Goal: Task Accomplishment & Management: Manage account settings

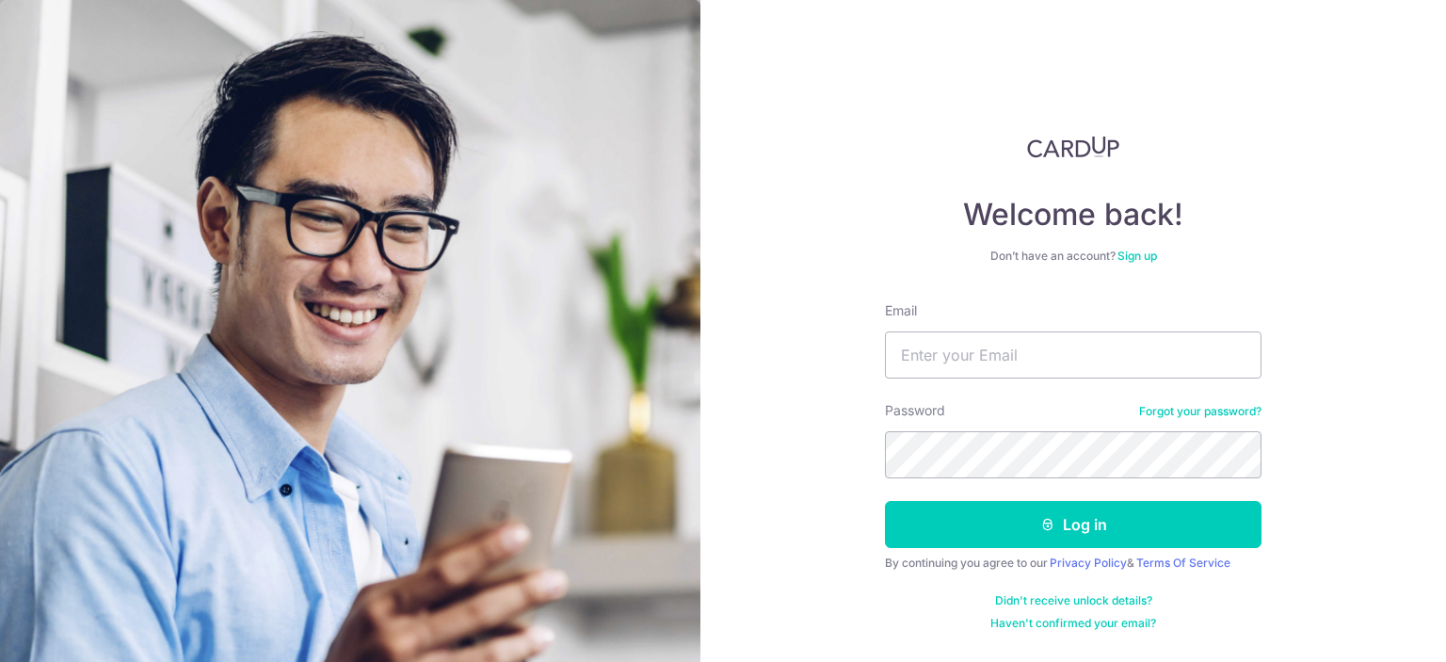
click at [885, 379] on div at bounding box center [885, 379] width 0 height 0
type input "[EMAIL_ADDRESS][DOMAIN_NAME]"
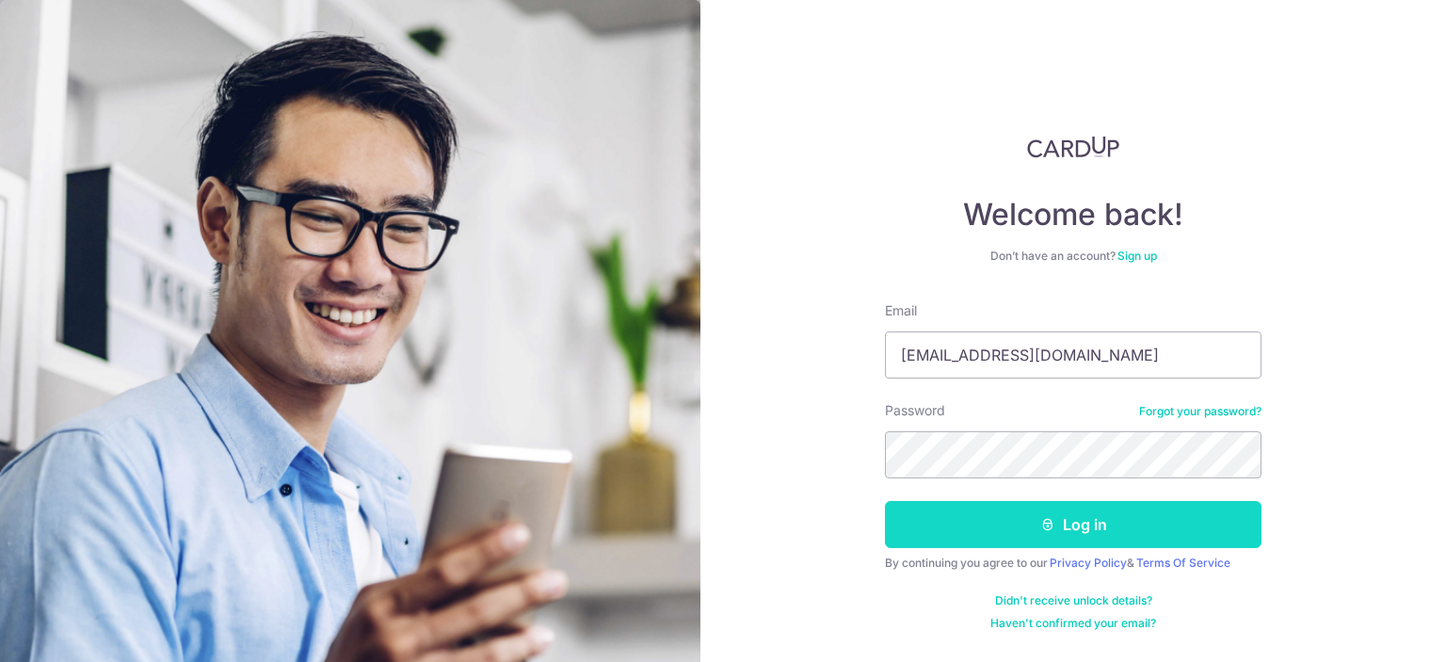
click at [1017, 521] on button "Log in" at bounding box center [1073, 524] width 377 height 47
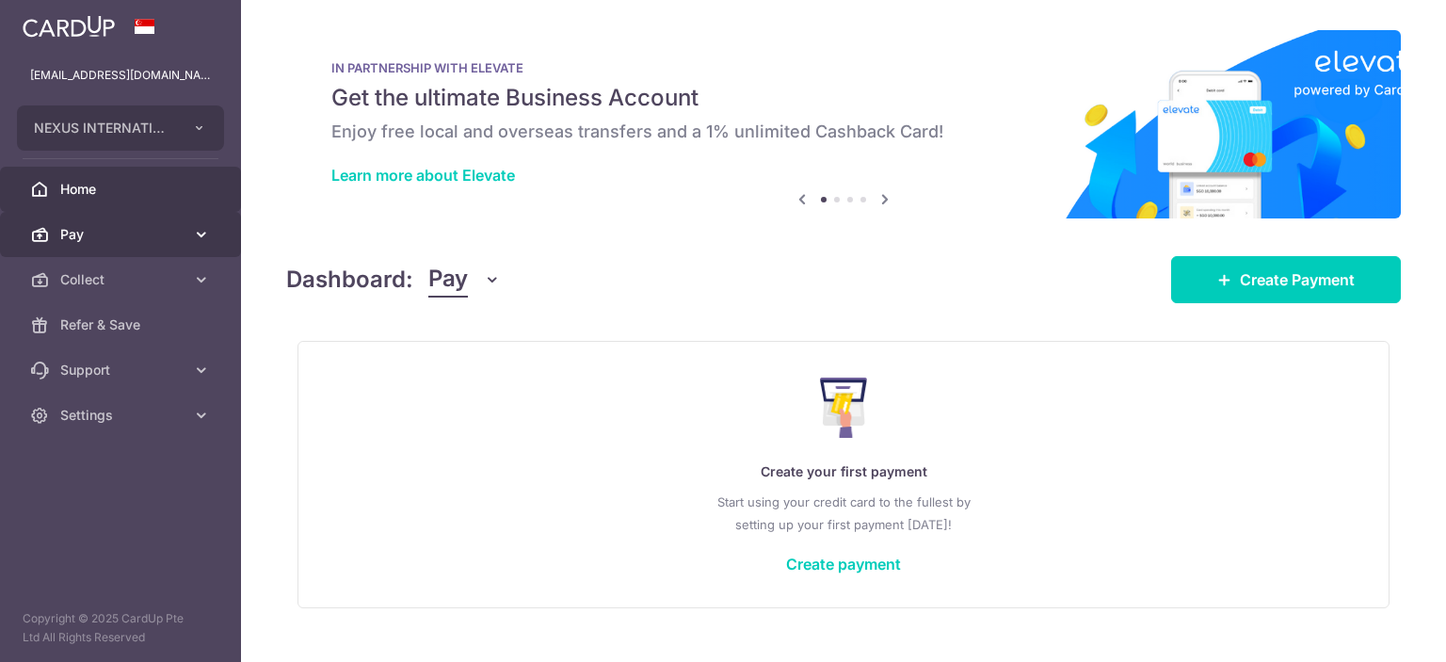
click at [158, 238] on span "Pay" at bounding box center [122, 234] width 124 height 19
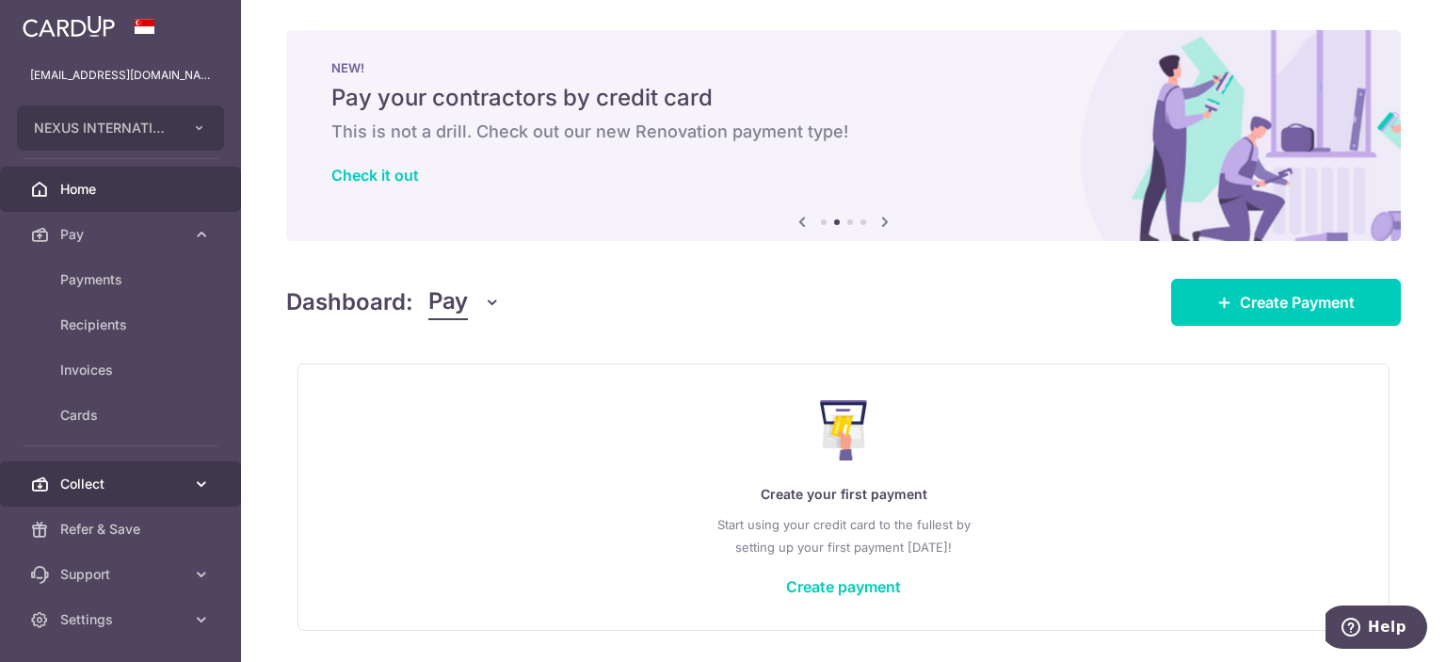
click at [143, 493] on link "Collect" at bounding box center [120, 483] width 241 height 45
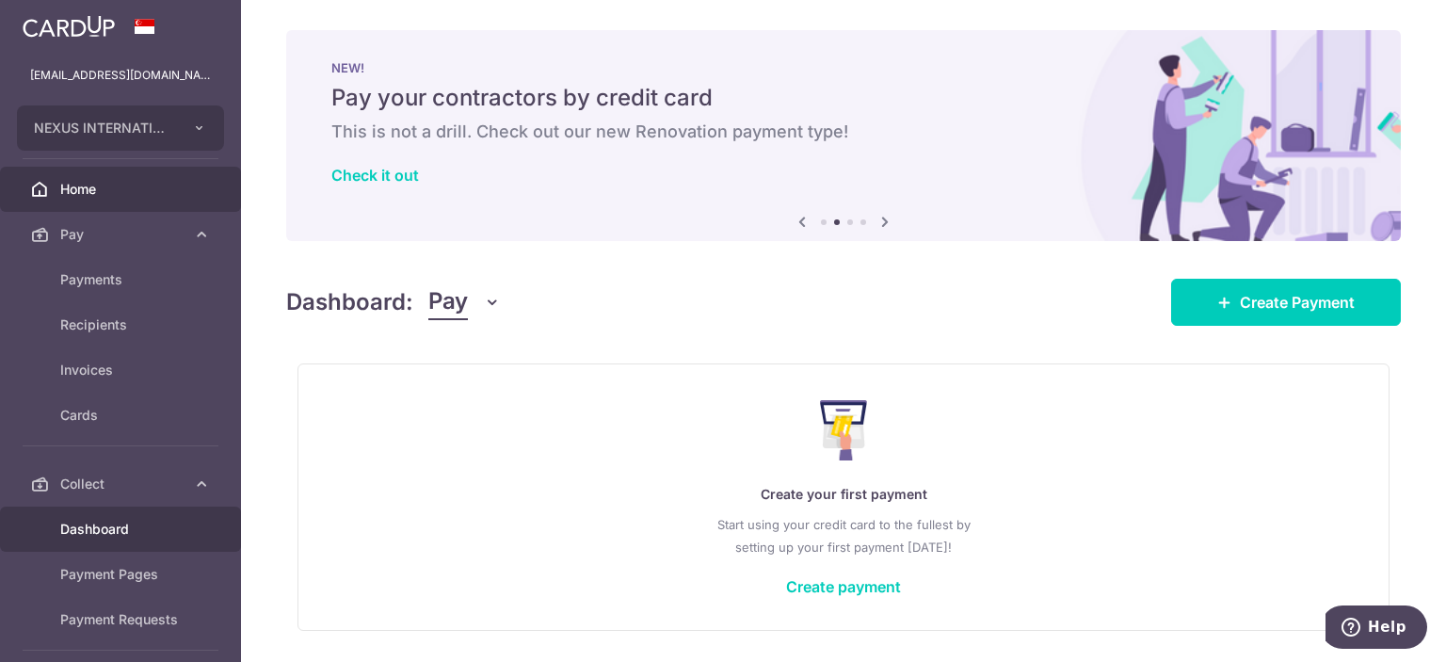
click at [123, 543] on link "Dashboard" at bounding box center [120, 529] width 241 height 45
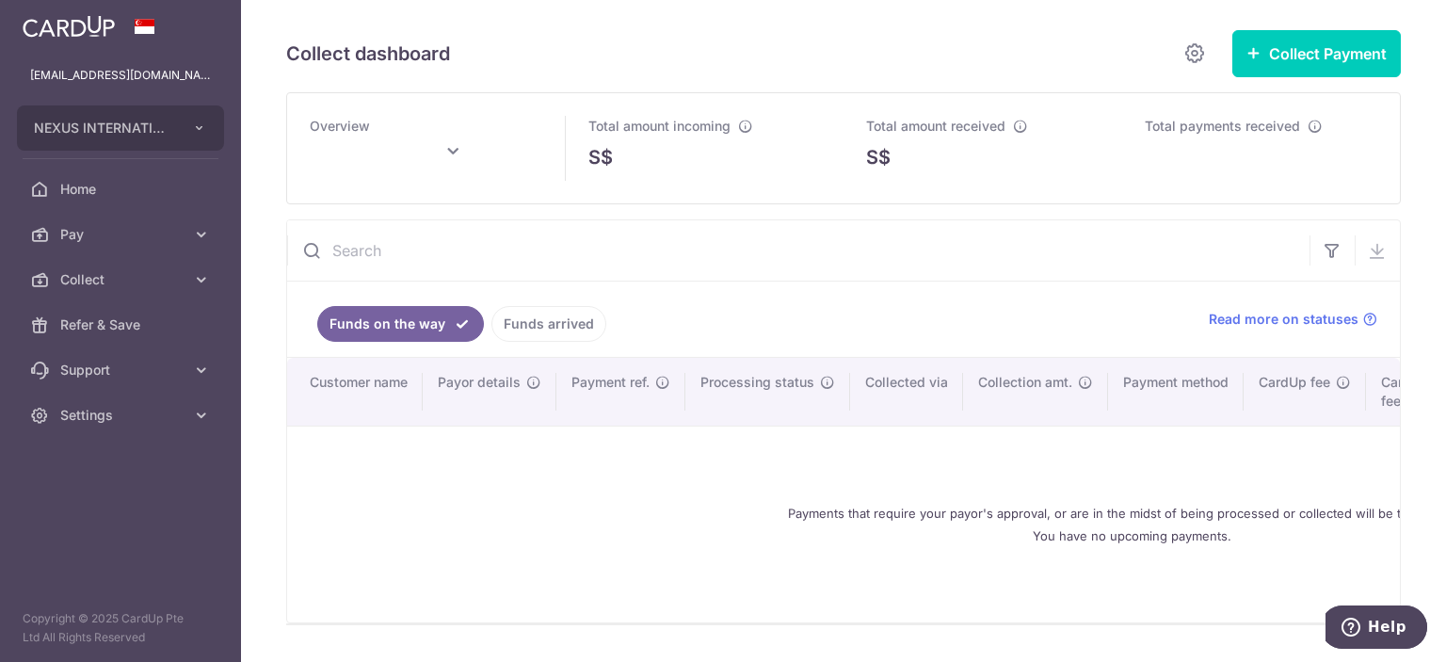
click at [524, 327] on link "Funds arrived" at bounding box center [549, 324] width 115 height 36
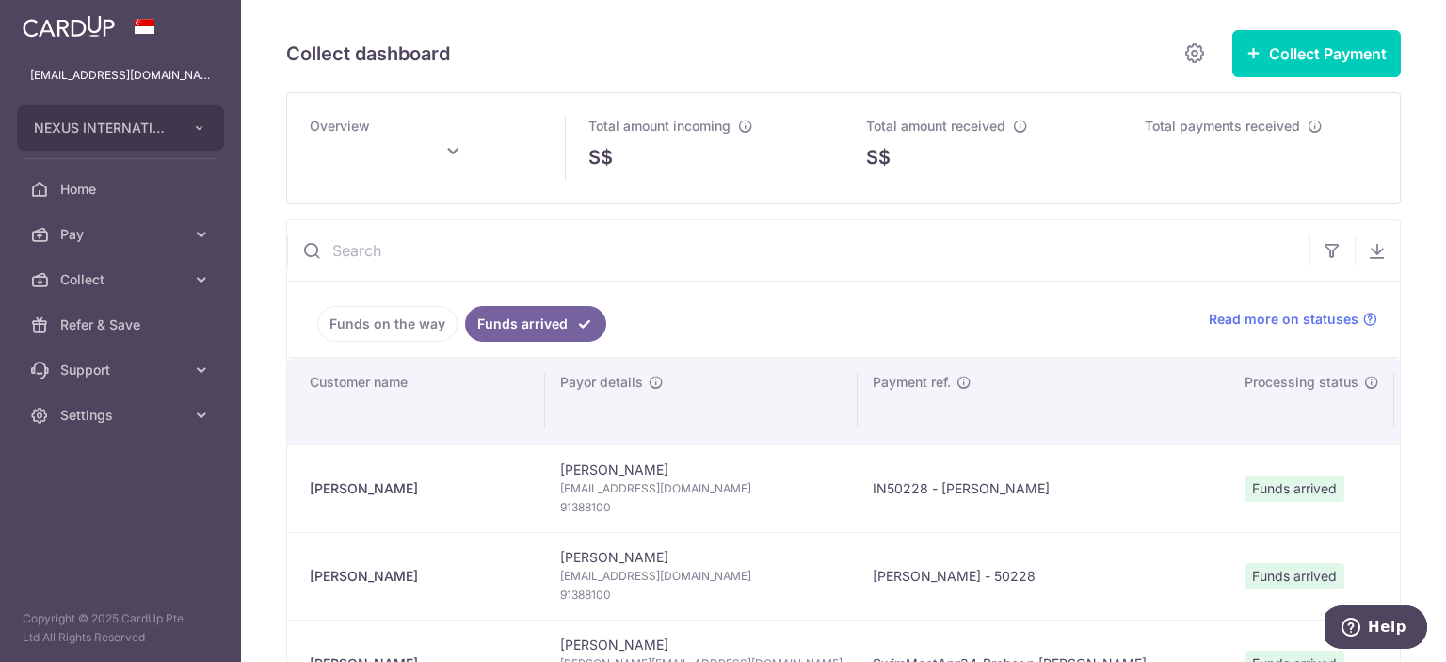
click at [395, 323] on link "Funds on the way" at bounding box center [387, 324] width 140 height 36
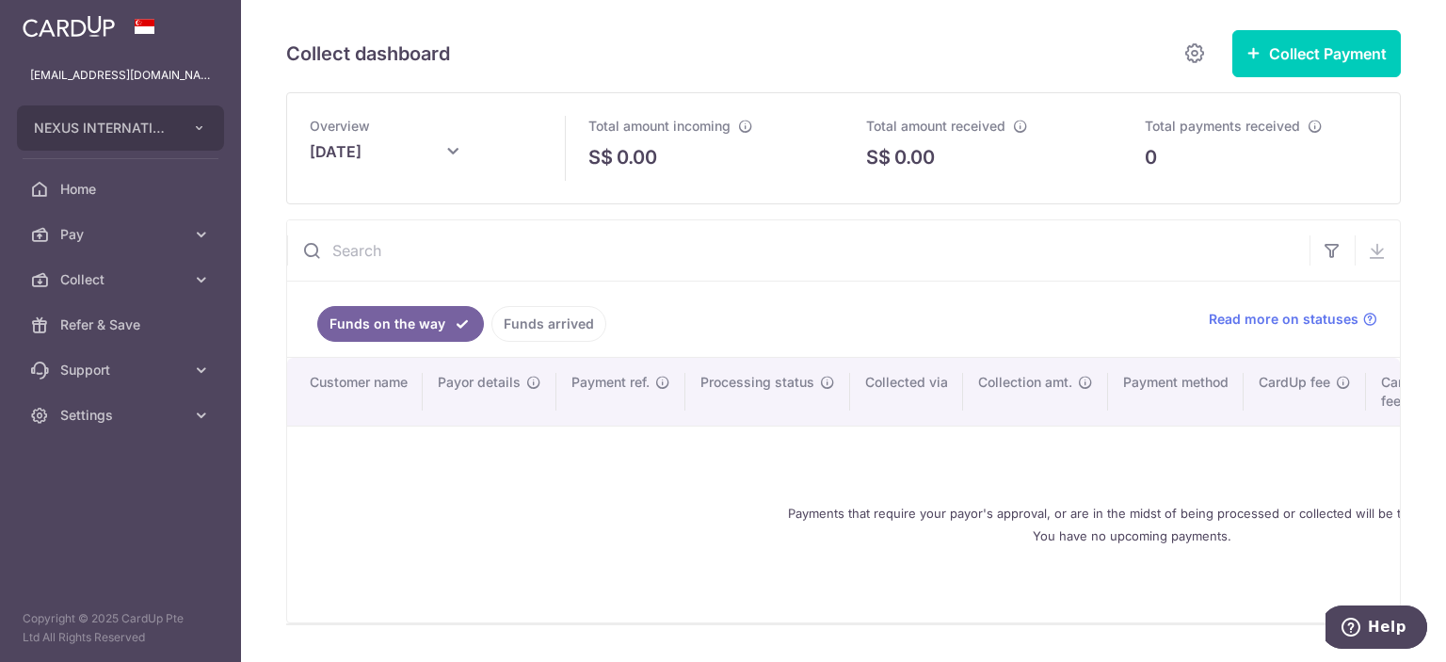
click at [456, 151] on icon at bounding box center [453, 151] width 23 height 23
click at [290, 207] on link "Prev" at bounding box center [288, 204] width 23 height 23
click at [518, 258] on button "Done" at bounding box center [524, 256] width 48 height 25
type input "July 2025"
click at [552, 333] on link "Funds arrived" at bounding box center [549, 324] width 115 height 36
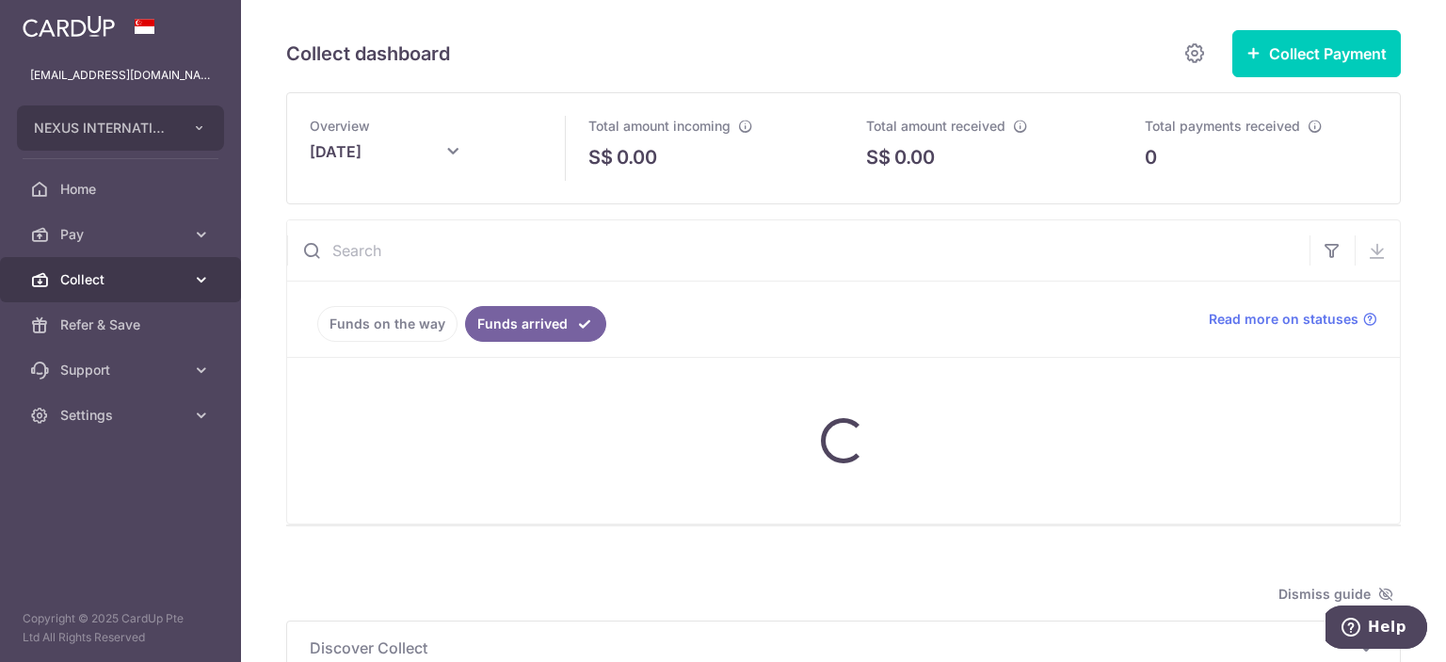
click at [198, 284] on icon at bounding box center [201, 279] width 19 height 19
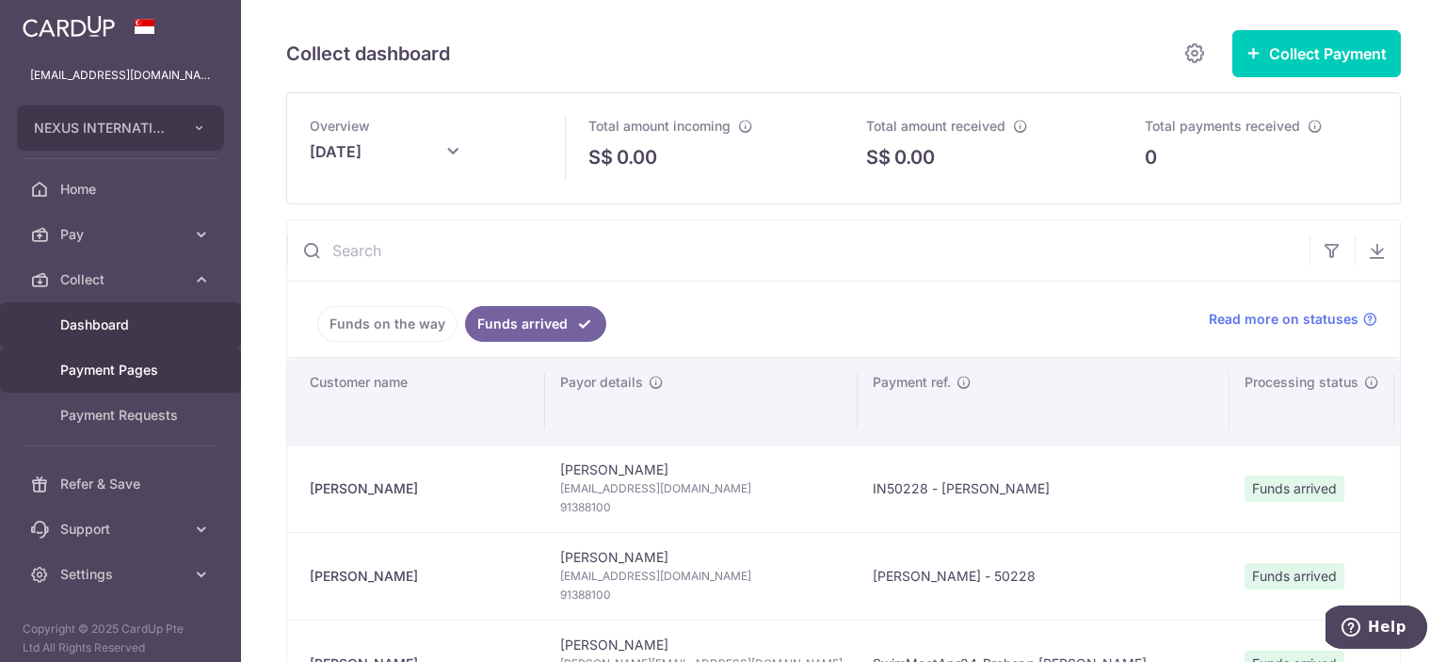
click at [114, 385] on link "Payment Pages" at bounding box center [120, 369] width 241 height 45
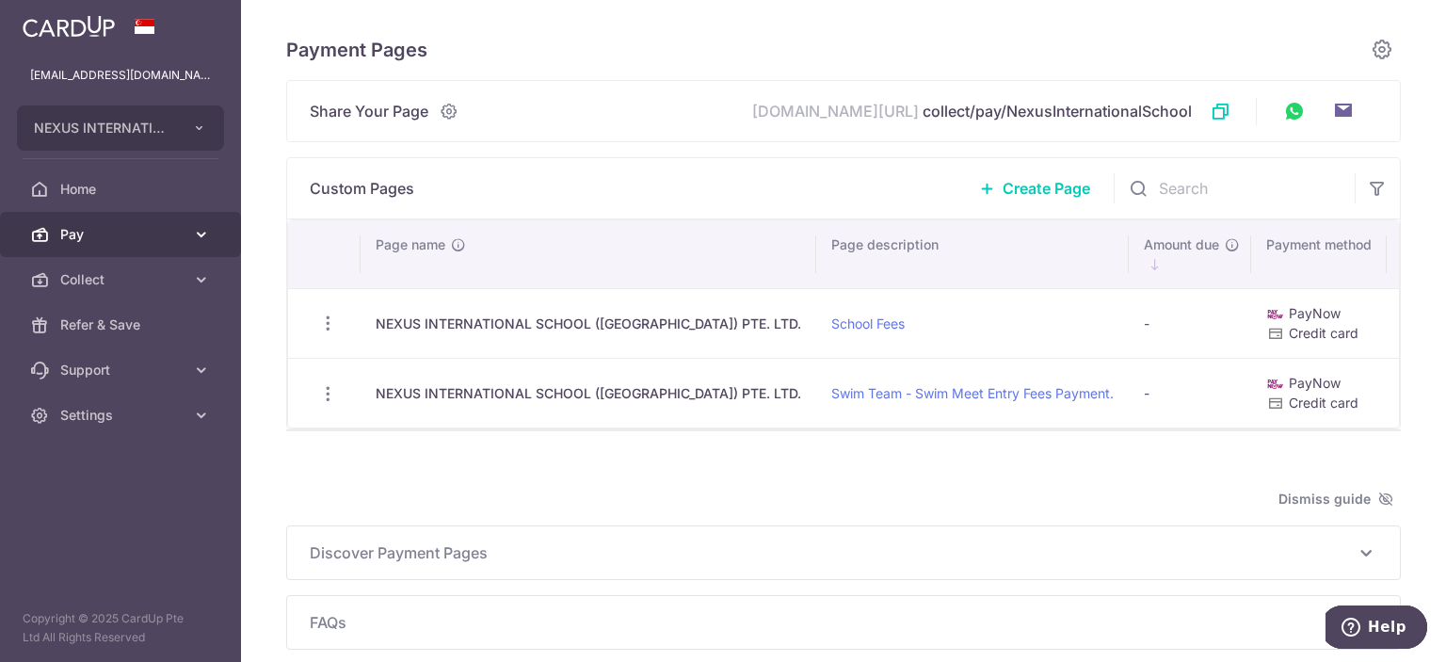
click at [211, 247] on link "Pay" at bounding box center [120, 234] width 241 height 45
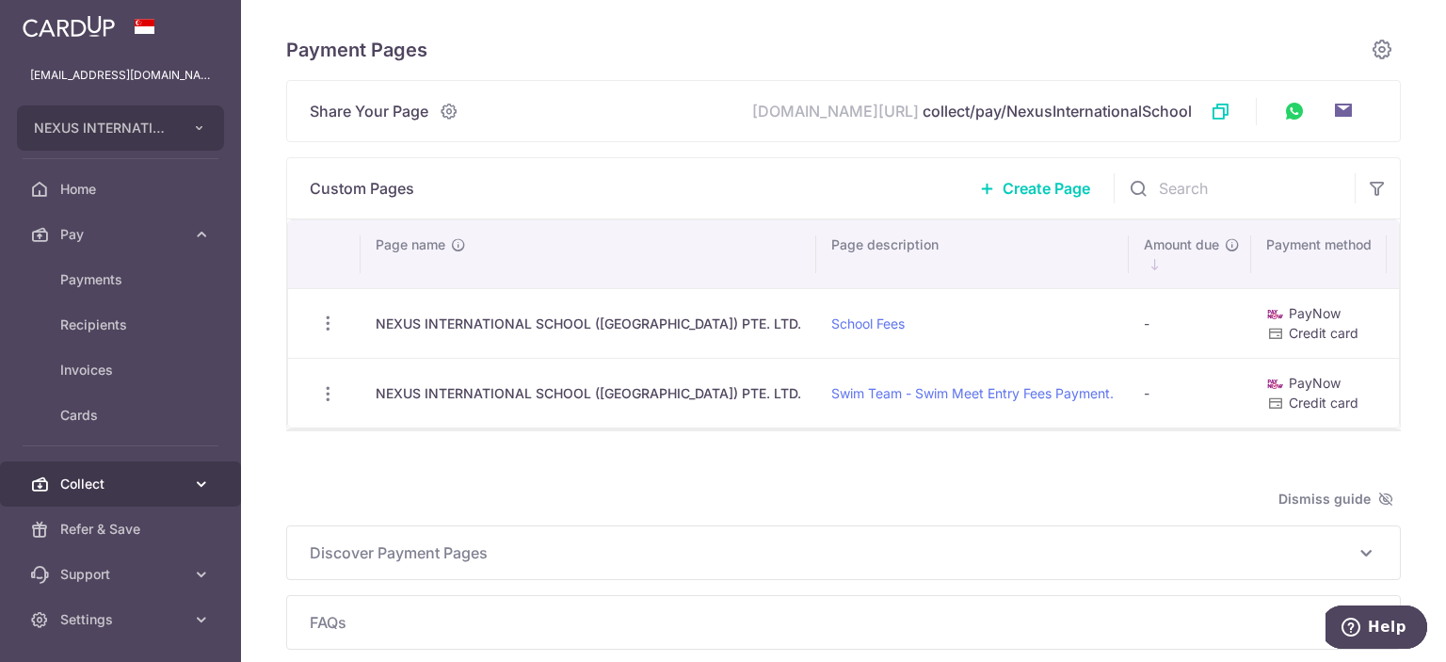
click at [197, 470] on link "Collect" at bounding box center [120, 483] width 241 height 45
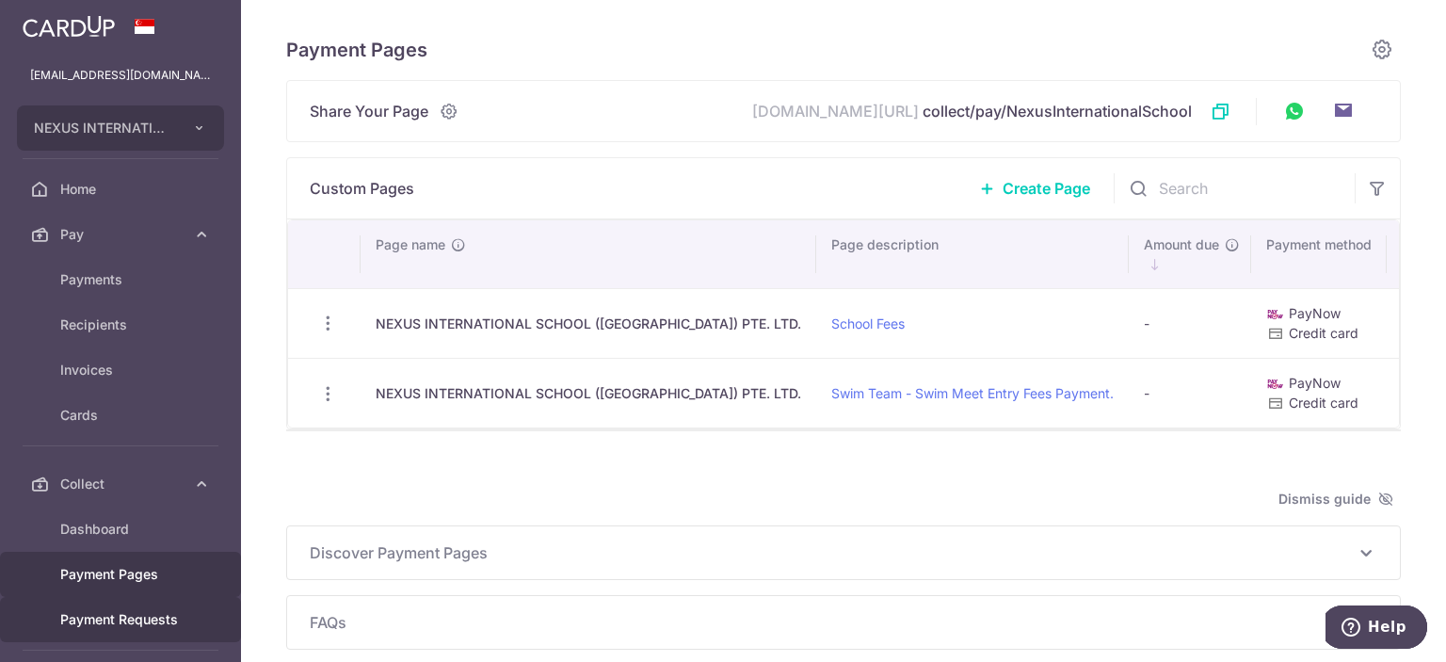
click at [164, 621] on span "Payment Requests" at bounding box center [122, 619] width 124 height 19
click at [162, 628] on link "Payment Requests" at bounding box center [120, 619] width 241 height 45
click at [162, 626] on span "Payment Requests" at bounding box center [122, 619] width 124 height 19
click at [119, 617] on span "Payment Requests" at bounding box center [122, 619] width 124 height 19
click at [420, 476] on div "Payment Pages Share Your Page app.cardup.co/ collect/pay/NexusInternationalScho…" at bounding box center [843, 340] width 1115 height 620
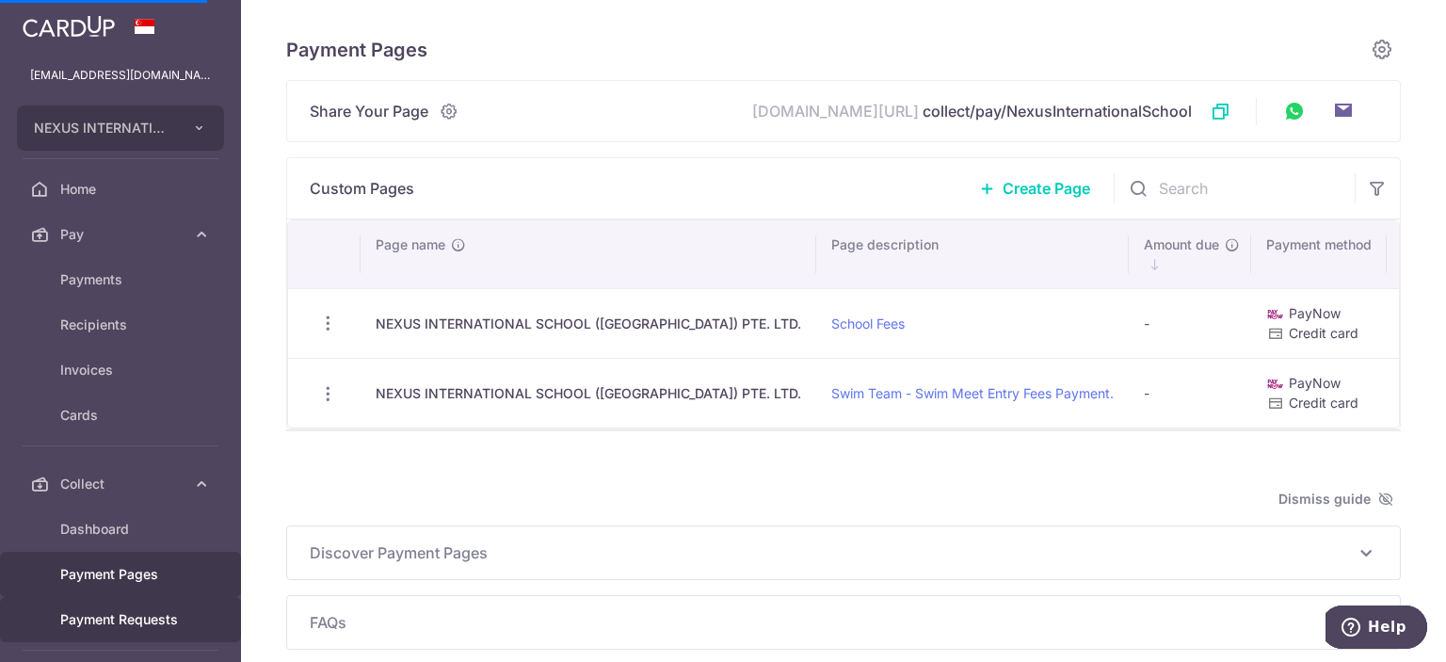
click at [122, 620] on span "Payment Requests" at bounding box center [122, 619] width 124 height 19
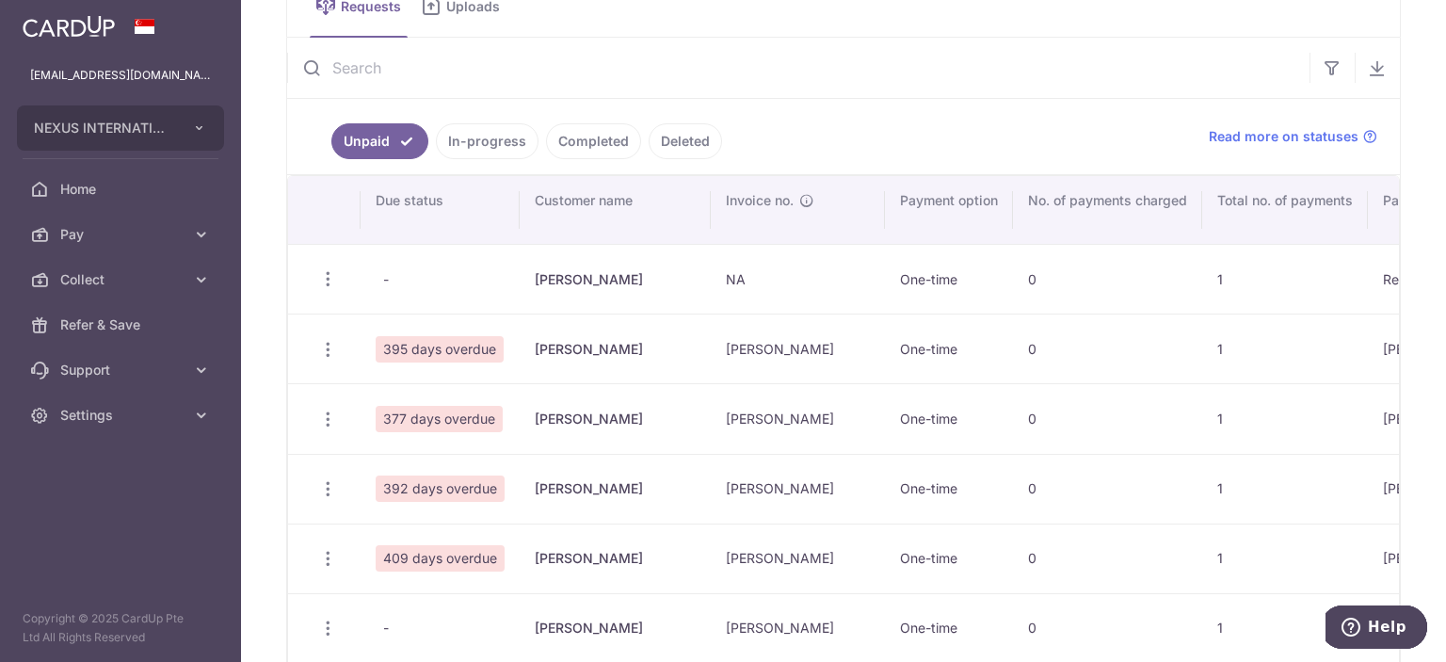
scroll to position [283, 0]
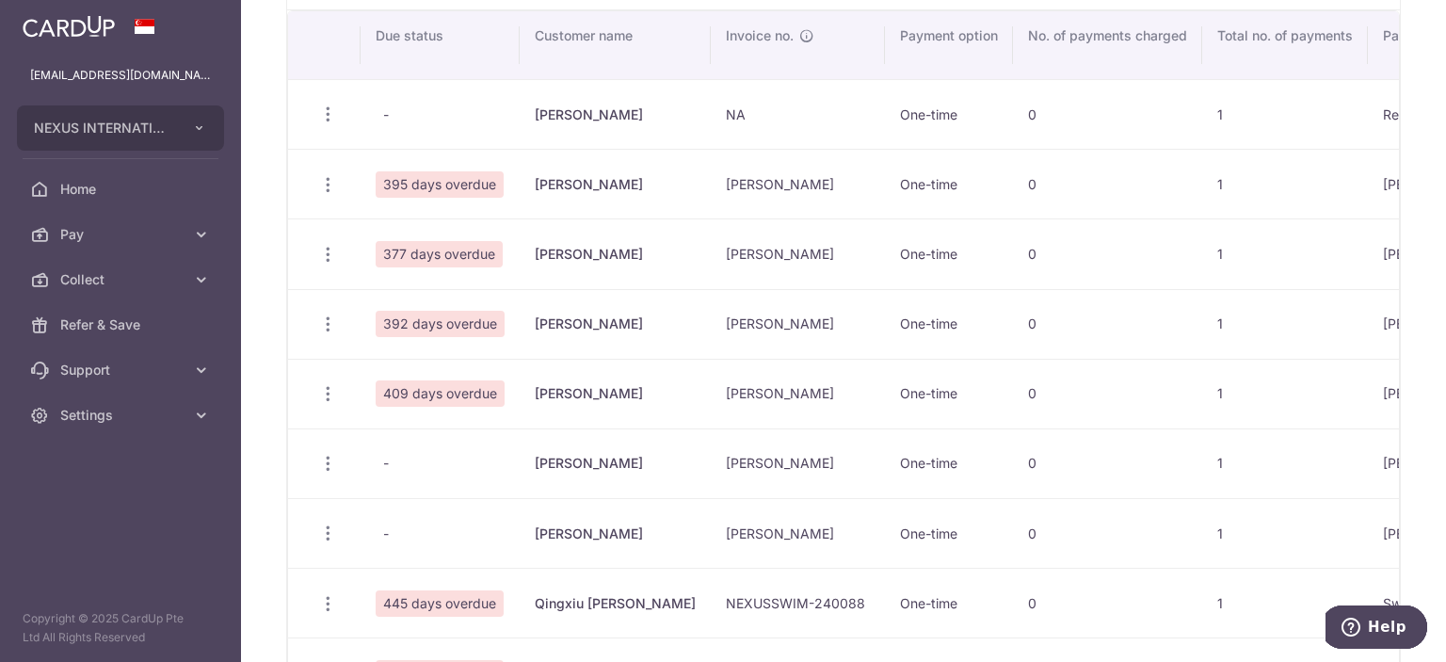
click at [631, 119] on td "Heather Potwin" at bounding box center [615, 114] width 191 height 70
click at [329, 112] on icon "button" at bounding box center [328, 115] width 20 height 20
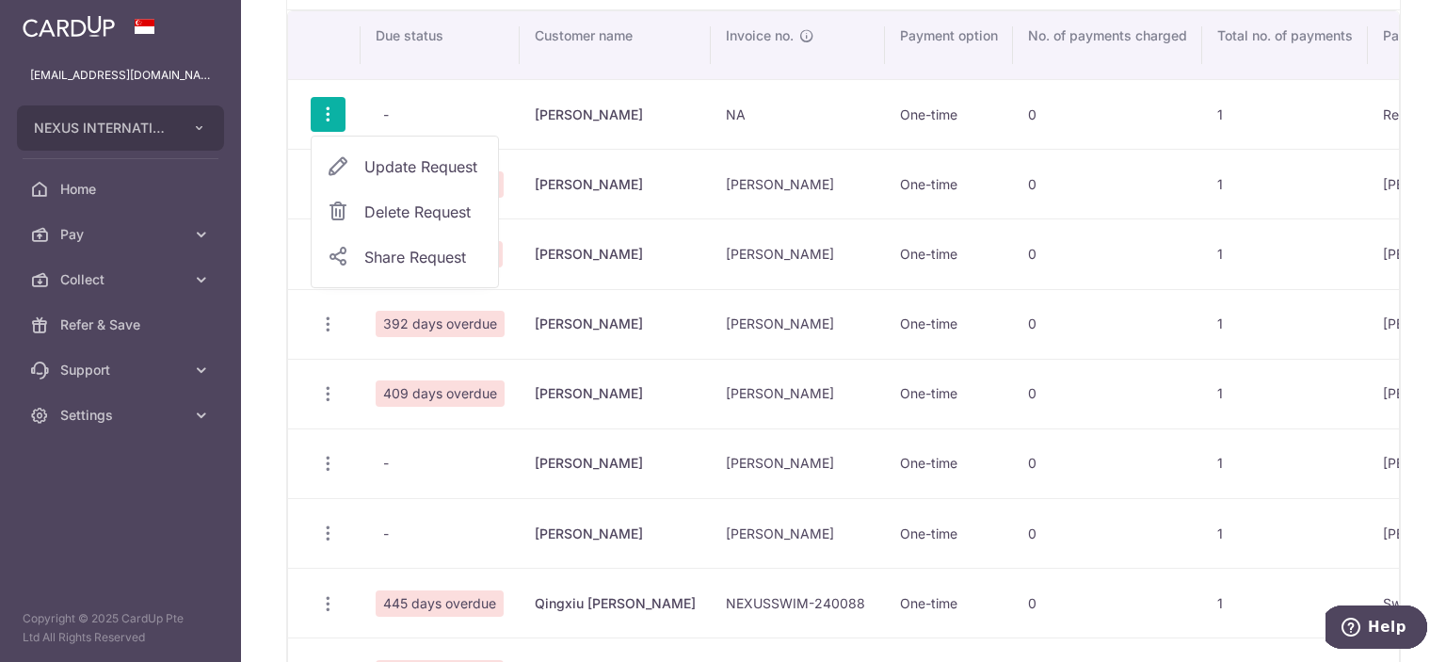
click at [613, 101] on td "Heather Potwin" at bounding box center [615, 114] width 191 height 70
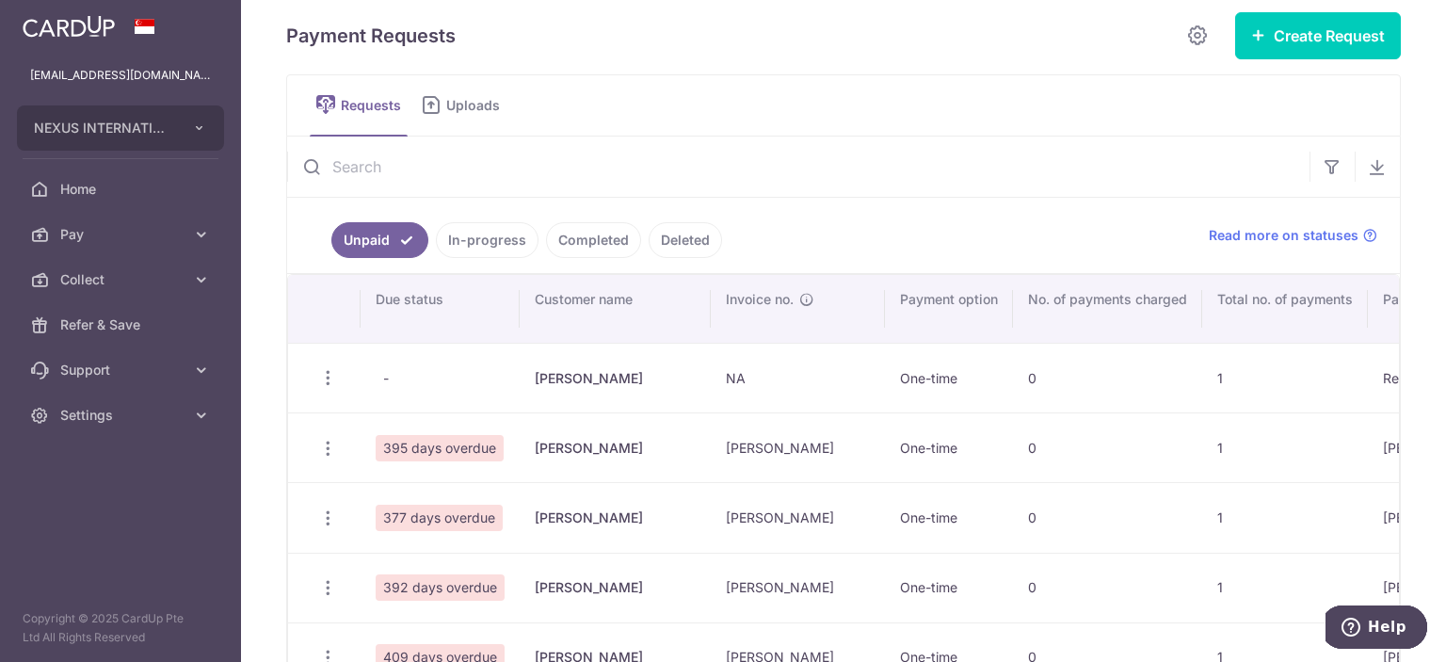
scroll to position [0, 0]
